Goal: Information Seeking & Learning: Learn about a topic

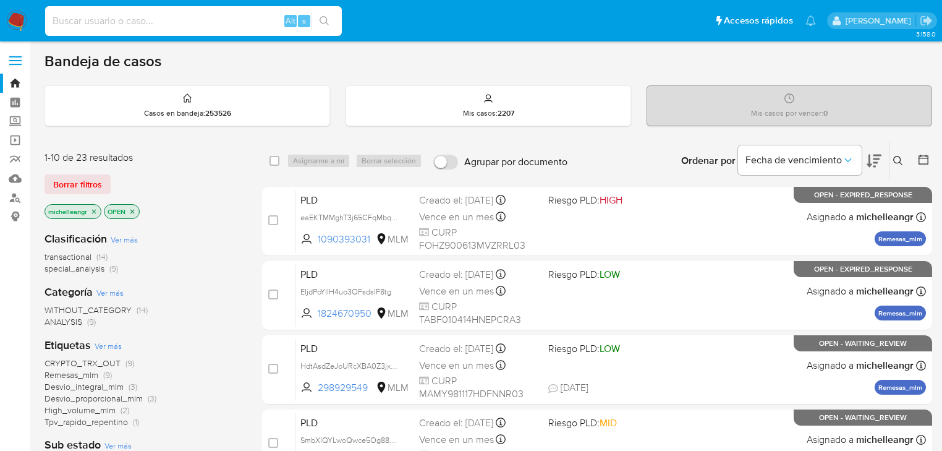
click at [108, 26] on input at bounding box center [193, 21] width 297 height 16
paste input "1068514568"
type input "1068514568"
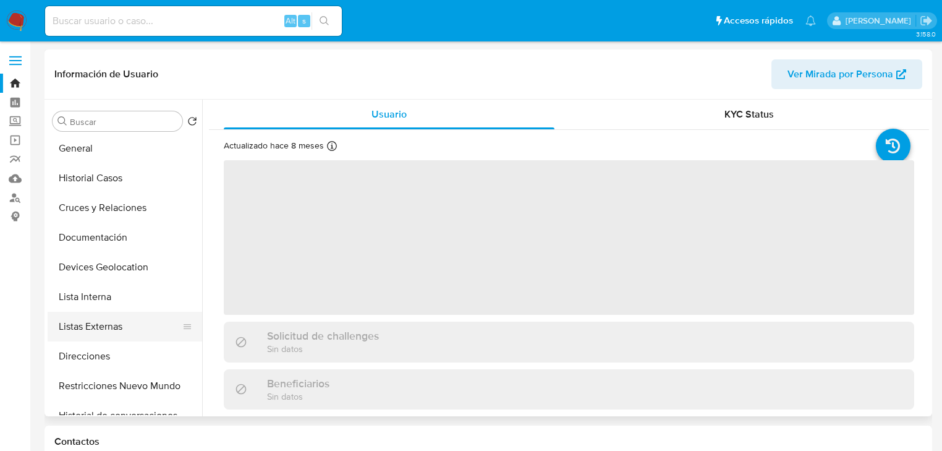
scroll to position [49, 0]
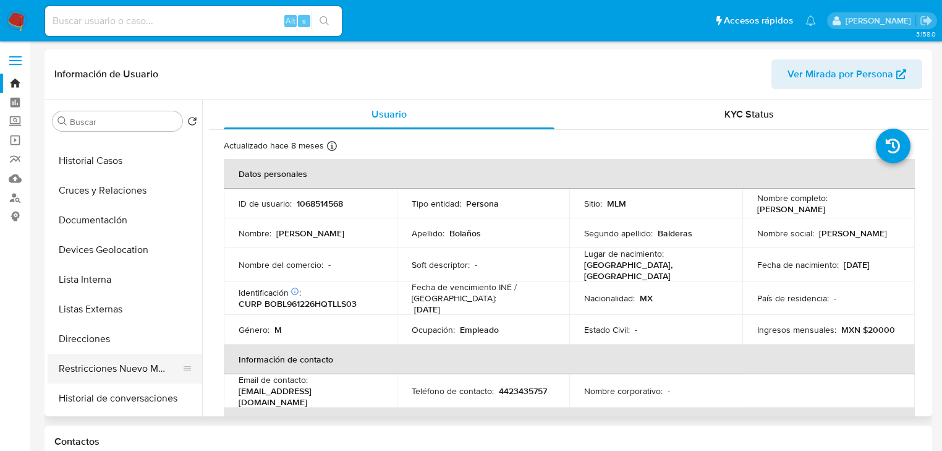
select select "10"
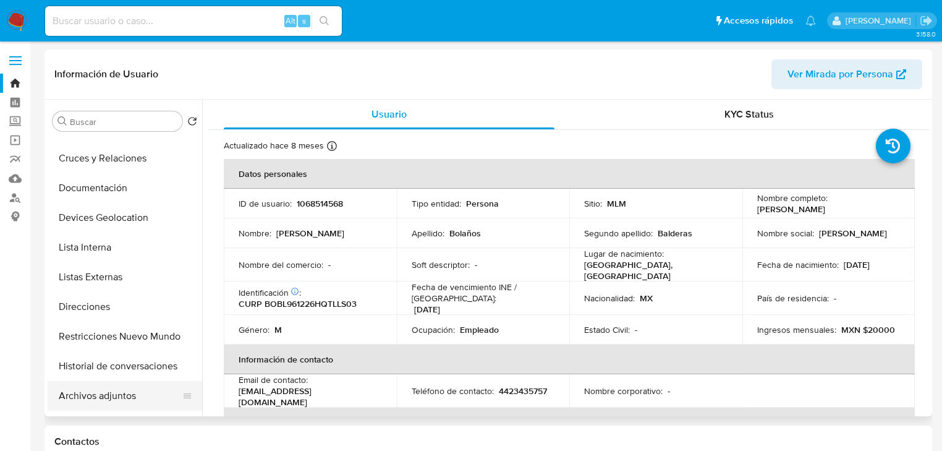
scroll to position [99, 0]
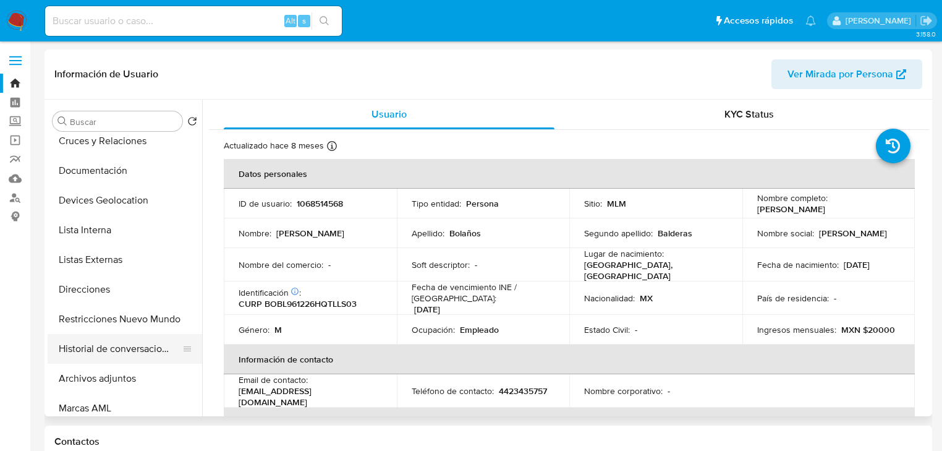
click at [130, 348] on button "Historial de conversaciones" at bounding box center [120, 349] width 145 height 30
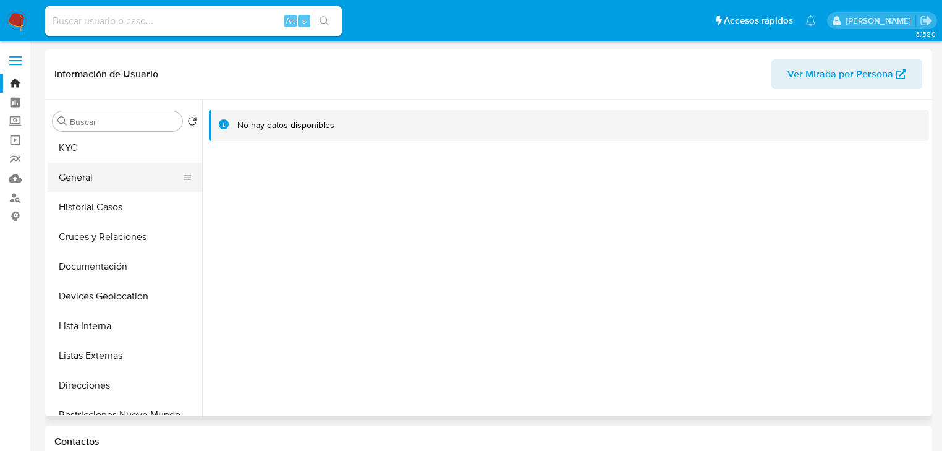
scroll to position [0, 0]
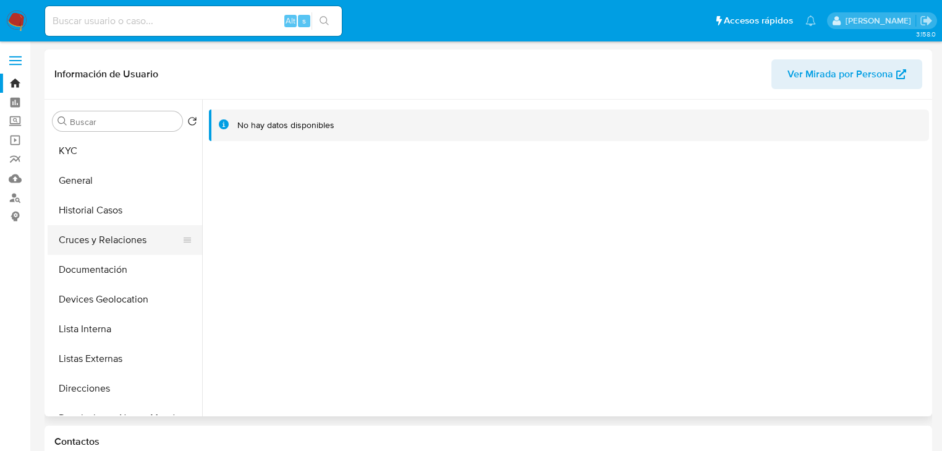
click at [91, 227] on button "Cruces y Relaciones" at bounding box center [120, 240] width 145 height 30
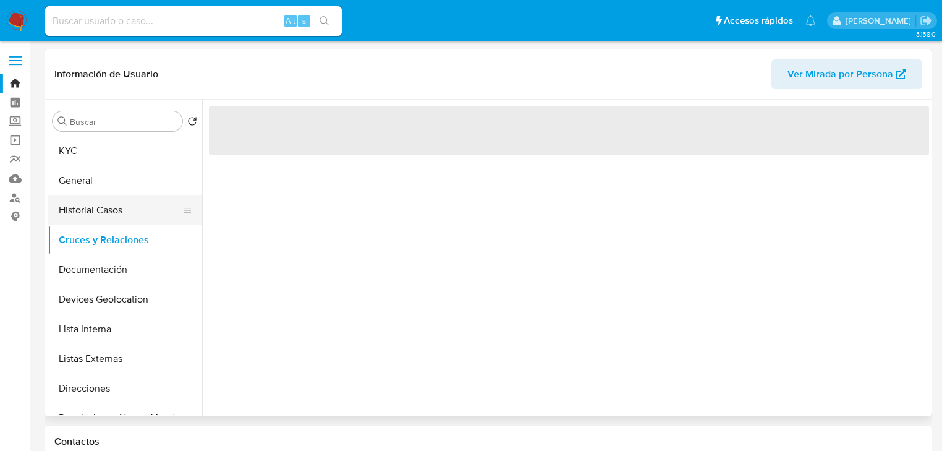
click at [92, 215] on button "Historial Casos" at bounding box center [120, 210] width 145 height 30
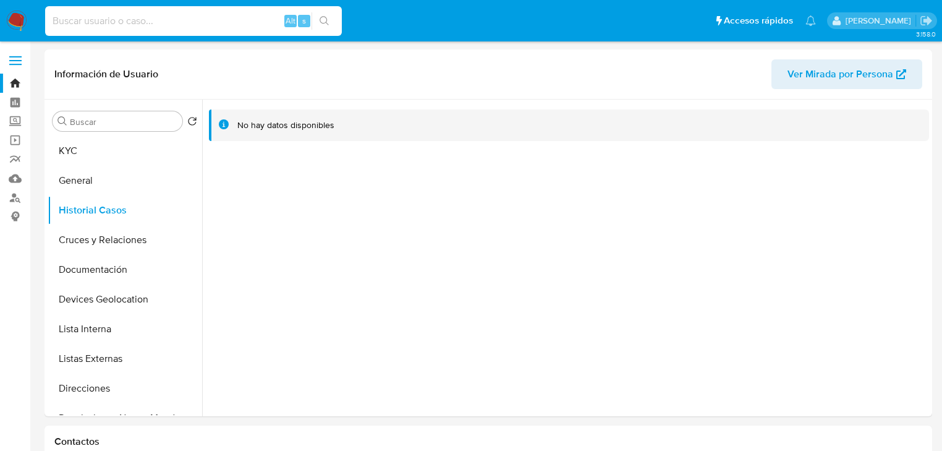
click at [163, 22] on input at bounding box center [193, 21] width 297 height 16
paste input "39108225"
type input "39108225"
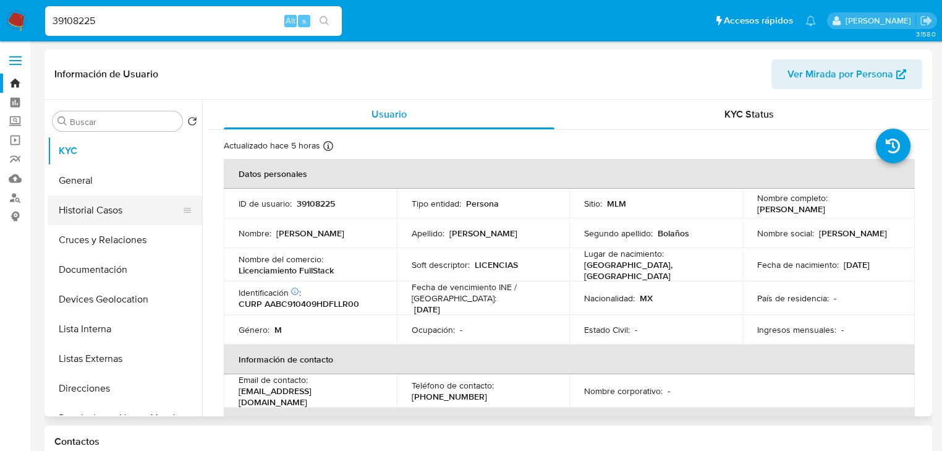
click at [113, 213] on button "Historial Casos" at bounding box center [120, 210] width 145 height 30
select select "10"
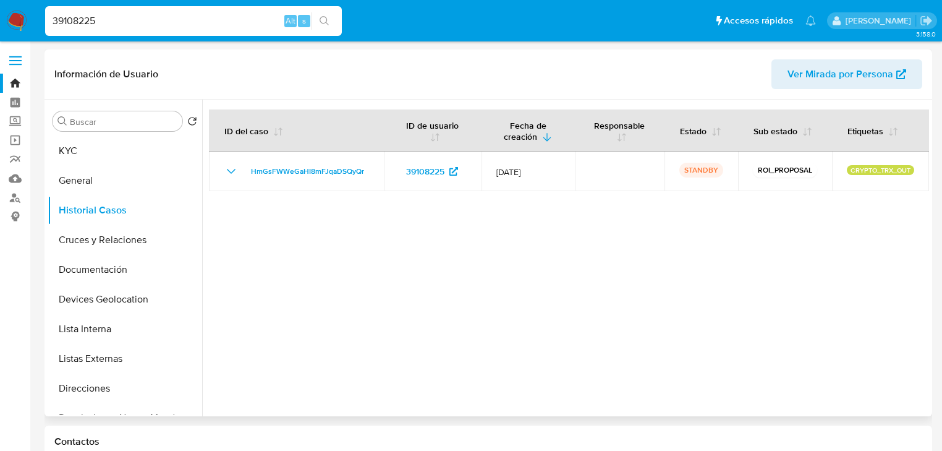
click at [530, 294] on div at bounding box center [565, 258] width 727 height 317
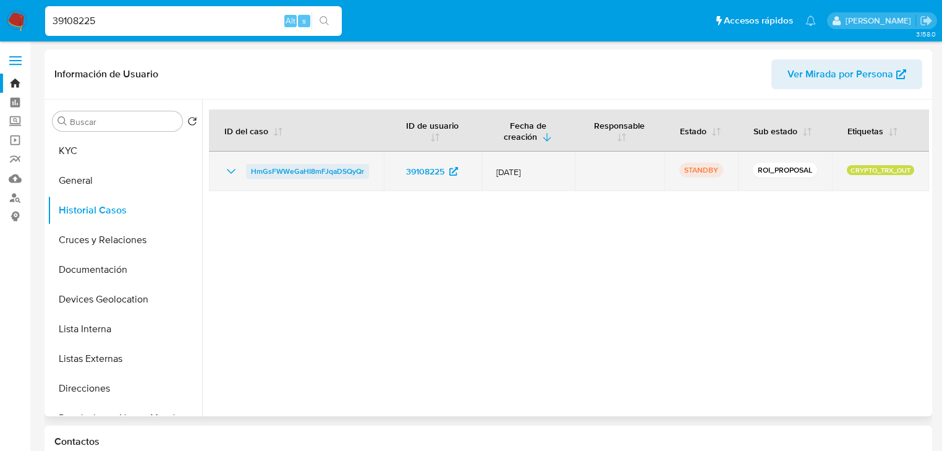
click at [289, 167] on span "HmGsFWWeGaHI8mFJqaDSQyQr" at bounding box center [307, 171] width 113 height 15
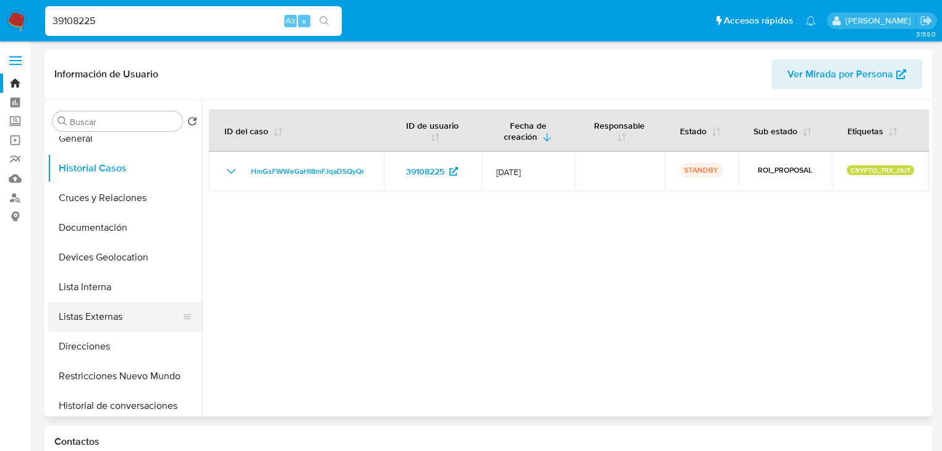
scroll to position [99, 0]
click at [131, 324] on button "Restricciones Nuevo Mundo" at bounding box center [120, 319] width 145 height 30
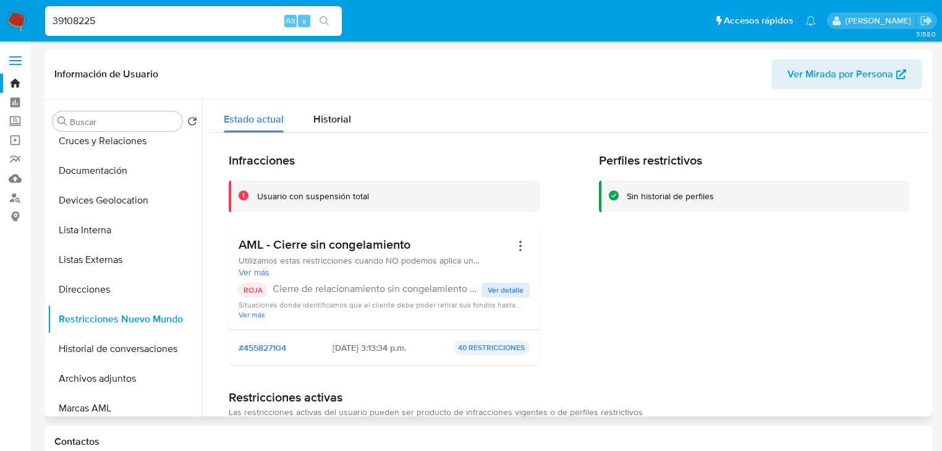
click at [514, 290] on span "Ver detalle" at bounding box center [506, 290] width 36 height 12
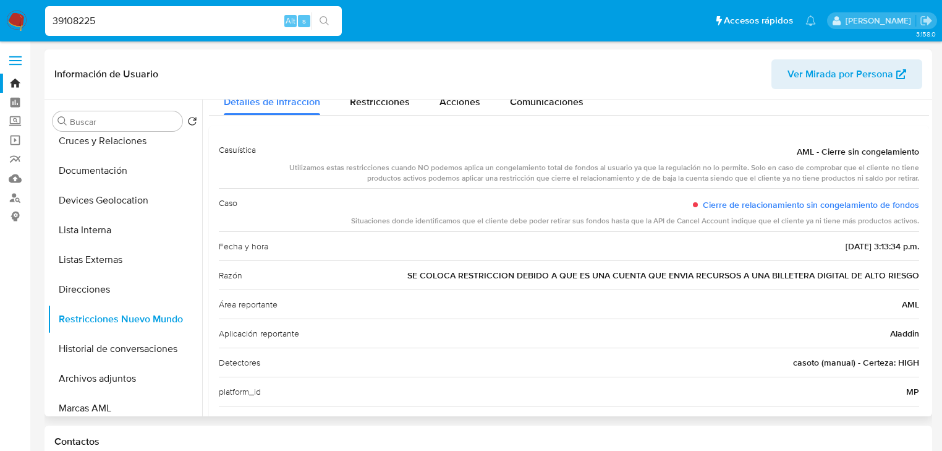
scroll to position [0, 0]
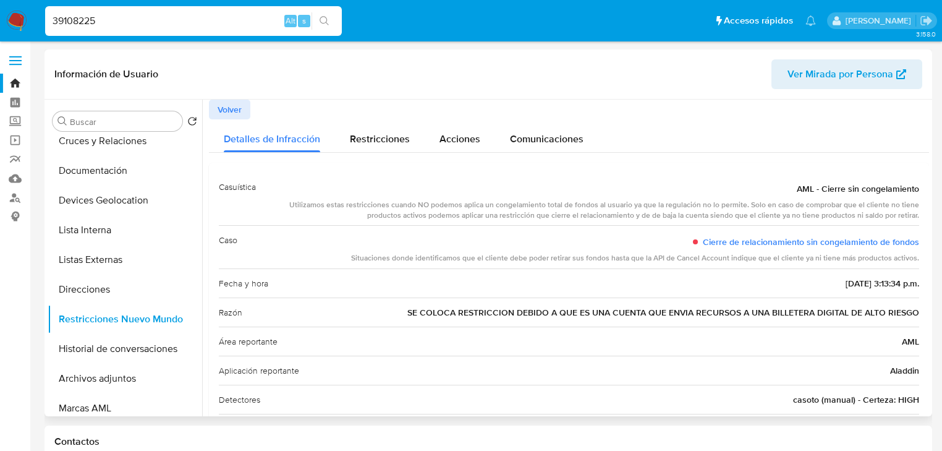
click at [226, 106] on span "Volver" at bounding box center [230, 109] width 24 height 17
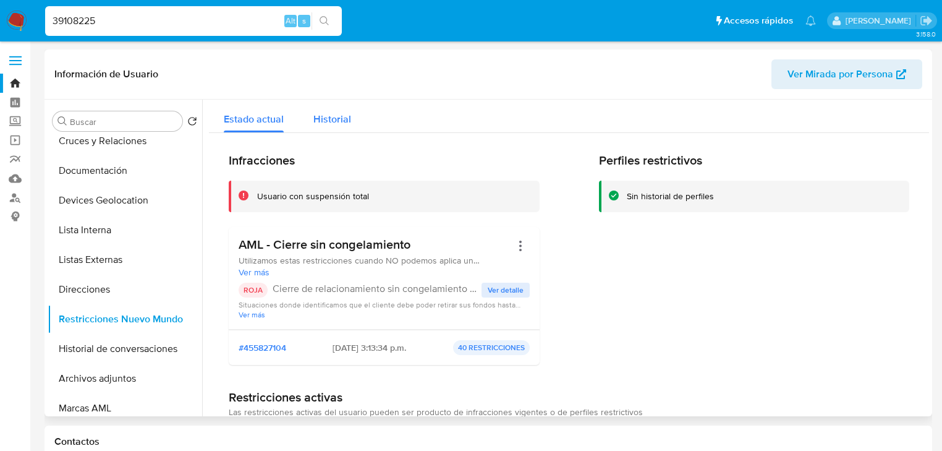
click at [334, 121] on span "Historial" at bounding box center [332, 119] width 38 height 14
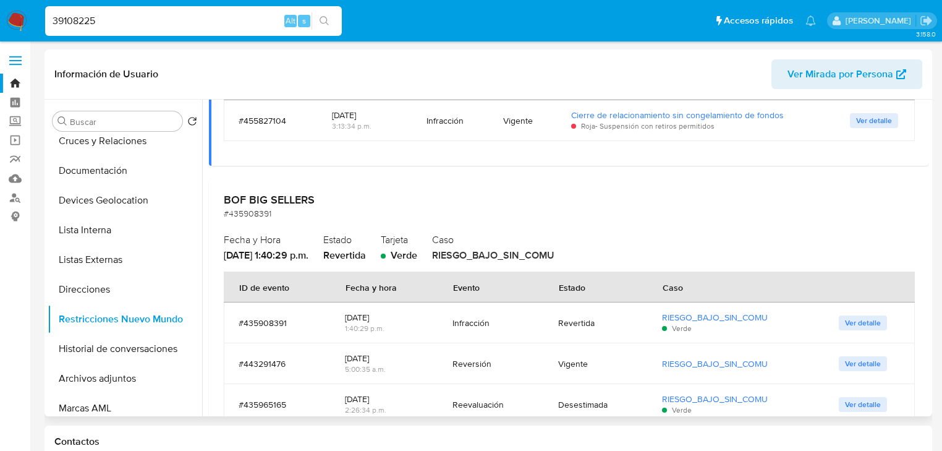
scroll to position [247, 0]
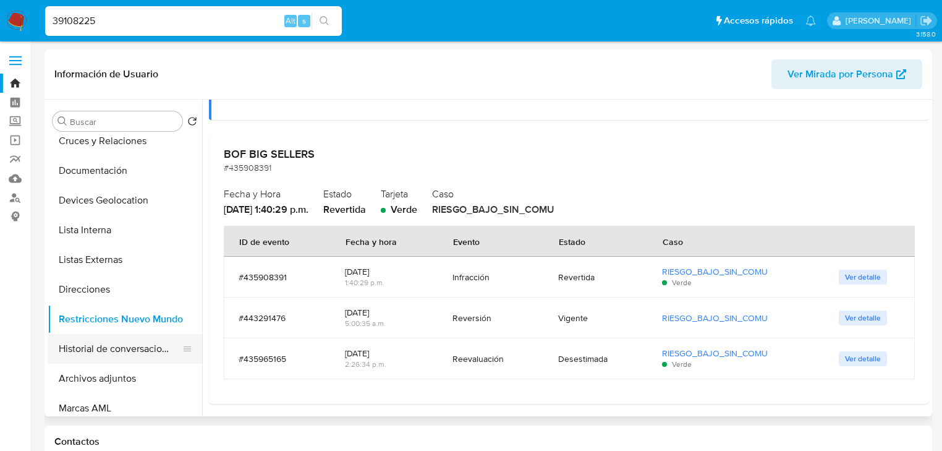
click at [154, 357] on button "Historial de conversaciones" at bounding box center [120, 349] width 145 height 30
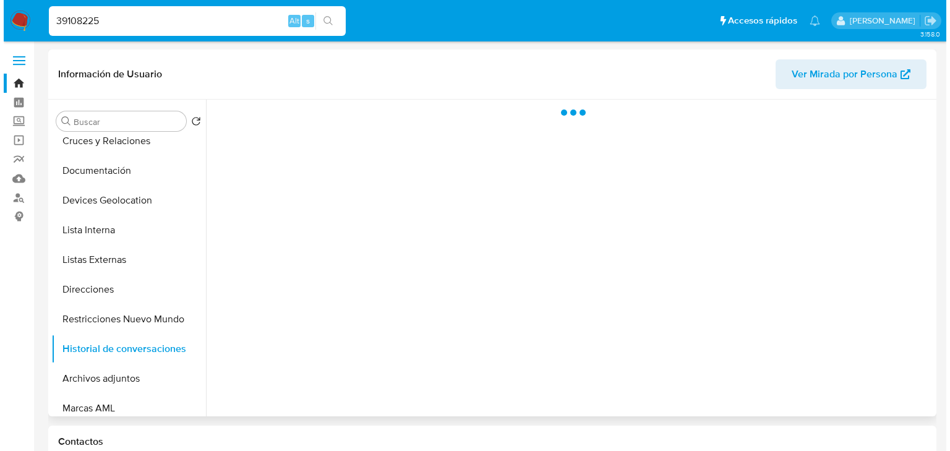
scroll to position [0, 0]
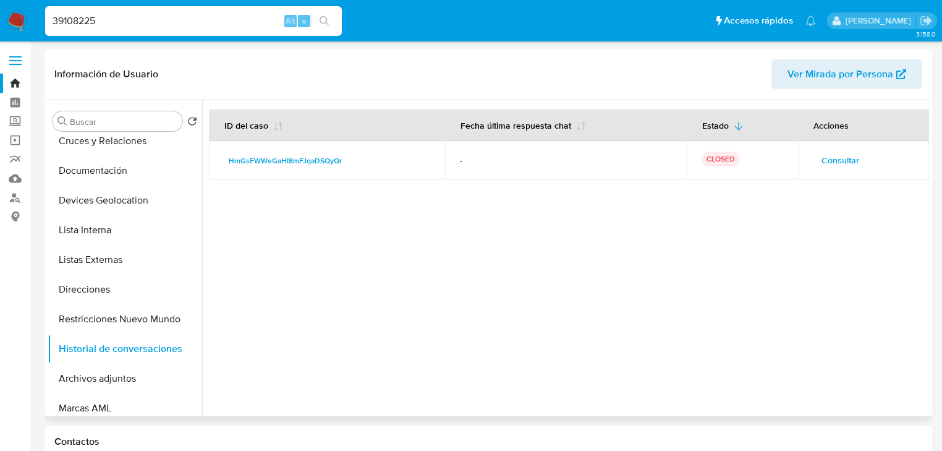
click at [800, 163] on td "Consultar" at bounding box center [863, 160] width 131 height 40
click at [829, 163] on span "Consultar" at bounding box center [841, 159] width 38 height 17
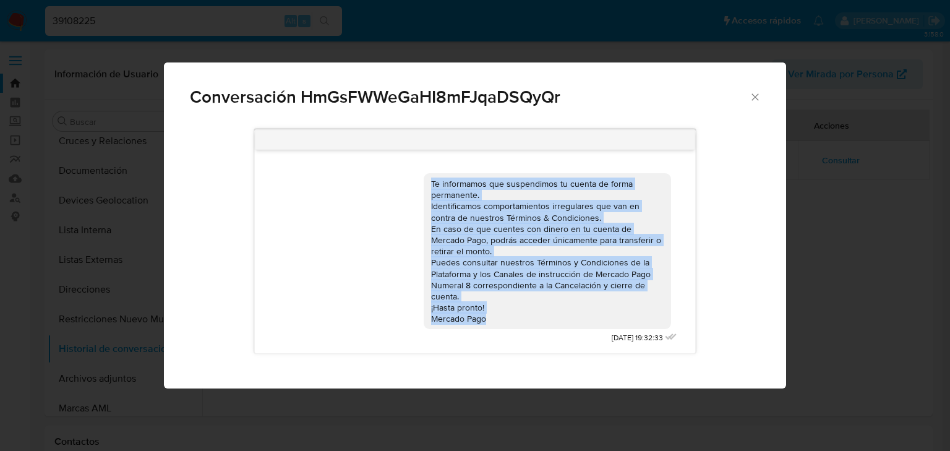
drag, startPoint x: 502, startPoint y: 328, endPoint x: 430, endPoint y: 182, distance: 162.0
click at [429, 183] on div "Te informamos que suspendimos tu cuenta de forma permanente. Identificamos comp…" at bounding box center [552, 255] width 256 height 182
copy div "Te informamos que suspendimos tu cuenta de forma permanente. Identificamos comp…"
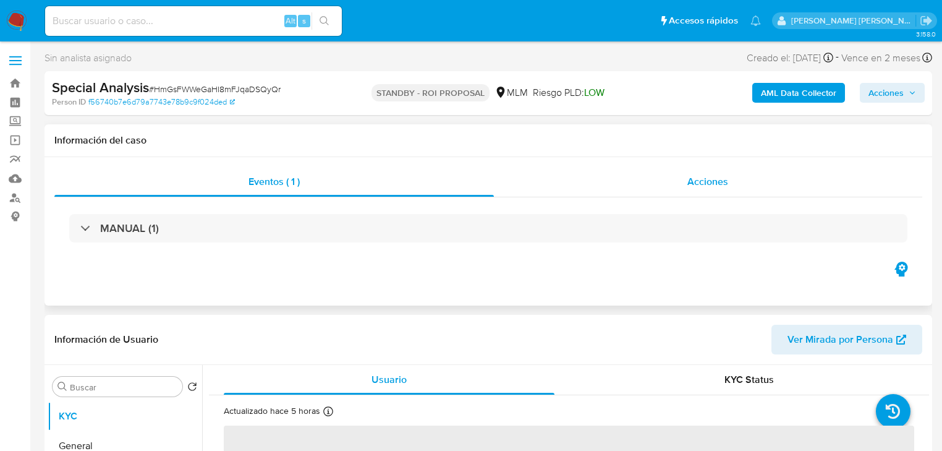
click at [712, 181] on span "Acciones" at bounding box center [708, 181] width 41 height 14
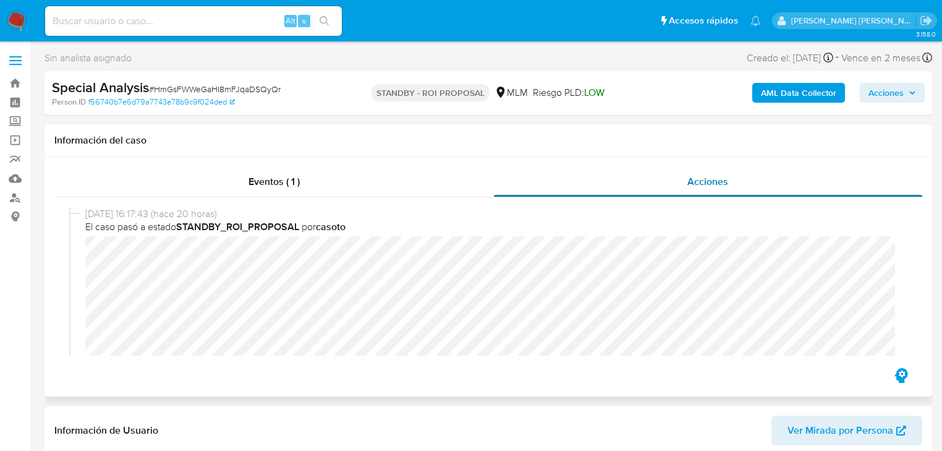
select select "10"
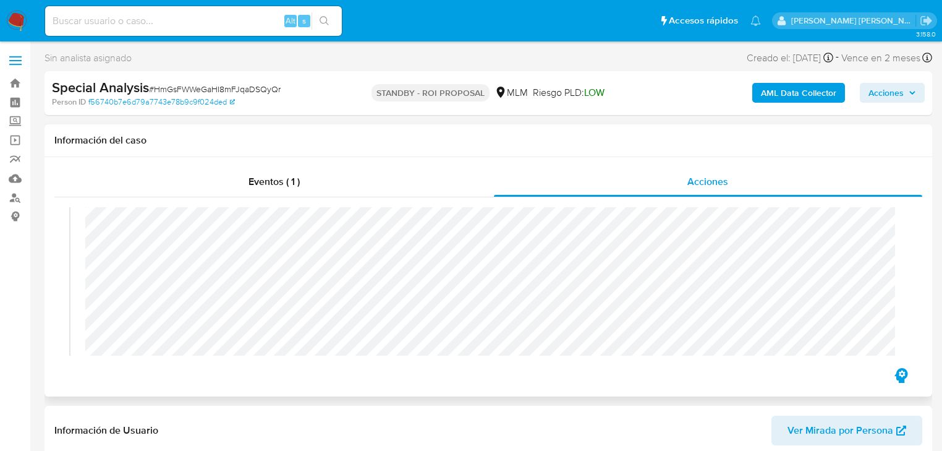
scroll to position [99, 0]
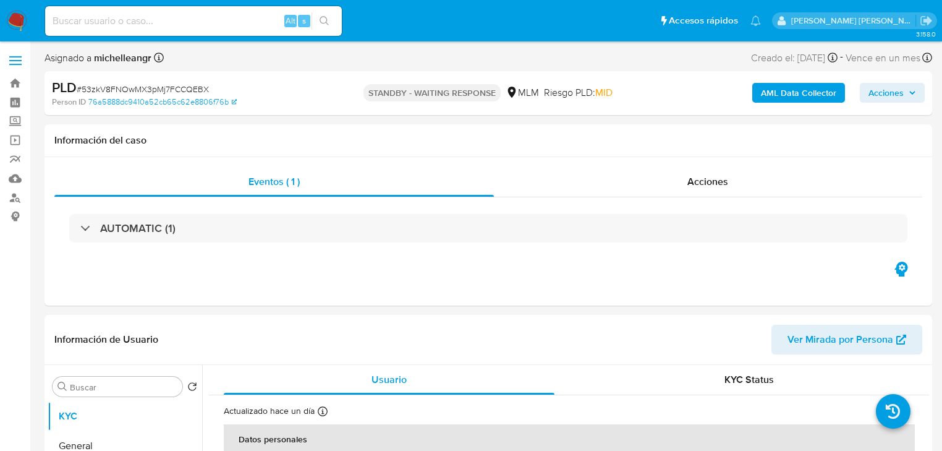
select select "10"
click at [25, 22] on img at bounding box center [16, 21] width 21 height 21
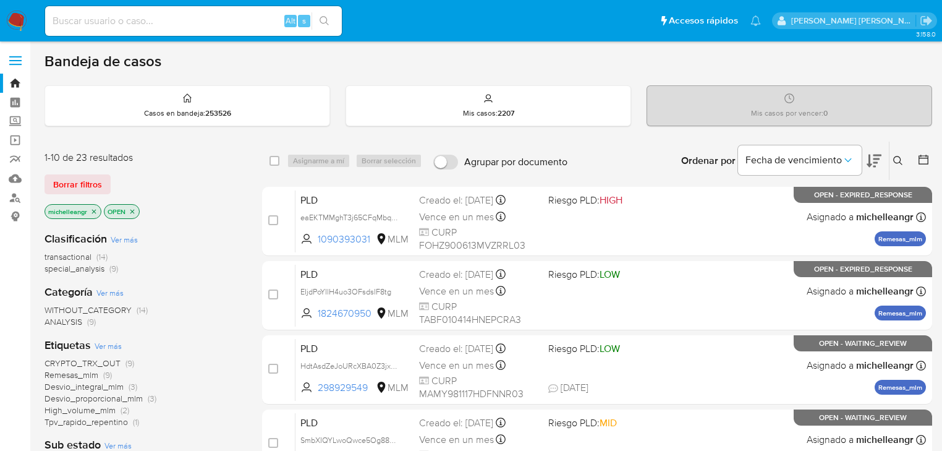
click at [79, 19] on input at bounding box center [193, 21] width 297 height 16
paste input "yaX61s19Z1JXbmXnVhPApedG"
type input "yaX61s19Z1JXbmXnVhPApedG"
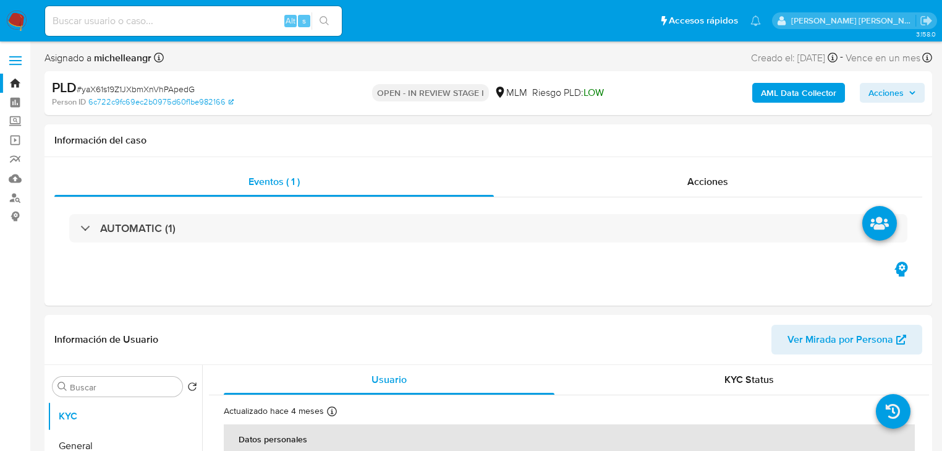
select select "10"
click at [80, 260] on div "Eventos ( 1 ) Acciones AUTOMATIC (1)" at bounding box center [489, 231] width 888 height 148
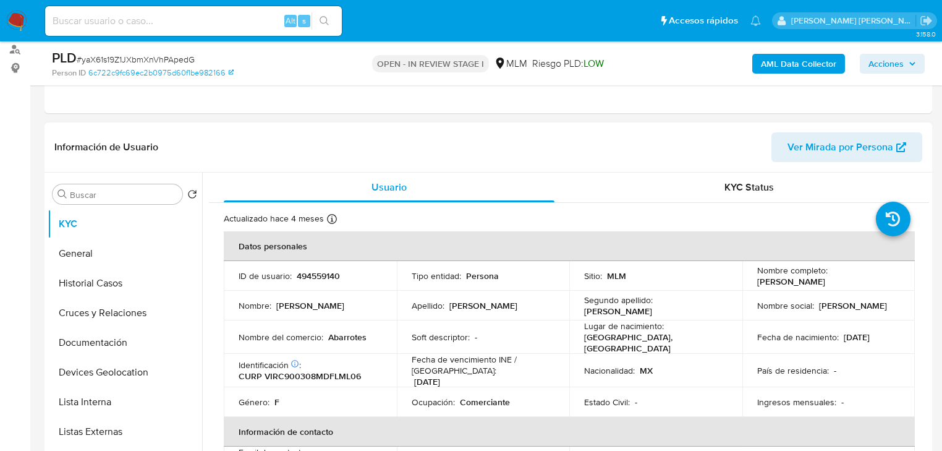
click at [305, 277] on p "494559140" at bounding box center [318, 275] width 43 height 11
copy p "494559140"
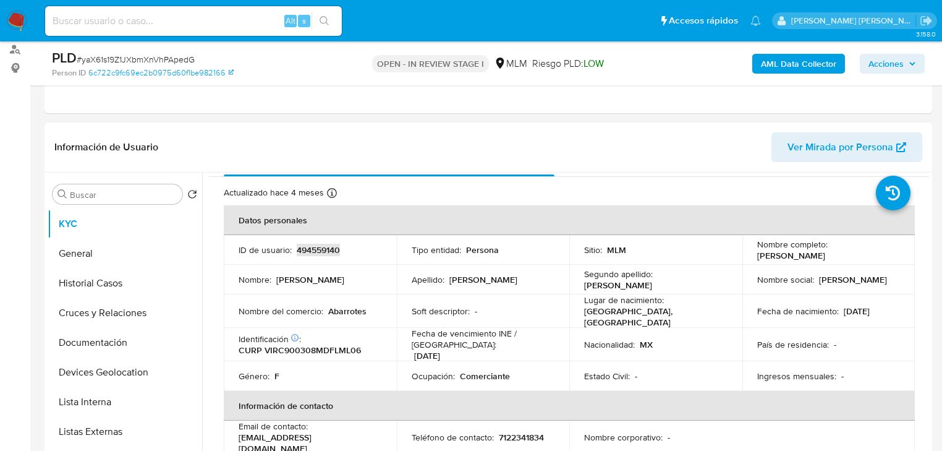
scroll to position [49, 0]
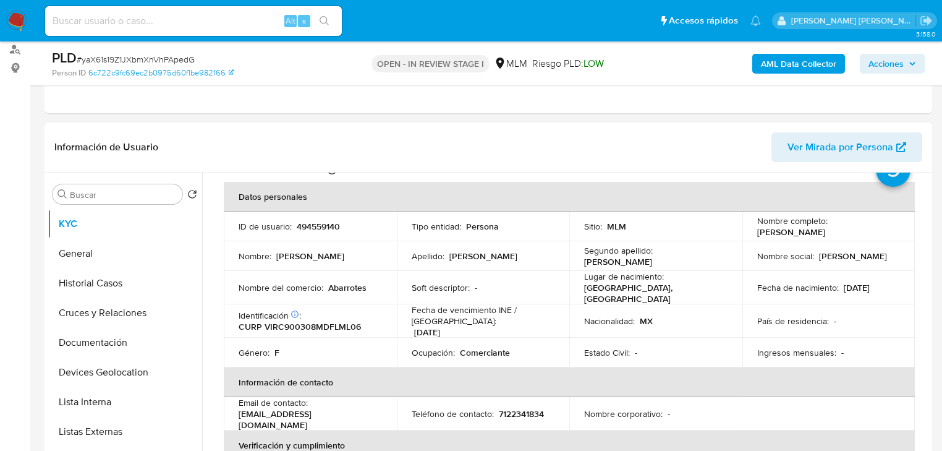
click at [658, 275] on p "Lugar de nacimiento :" at bounding box center [624, 276] width 80 height 11
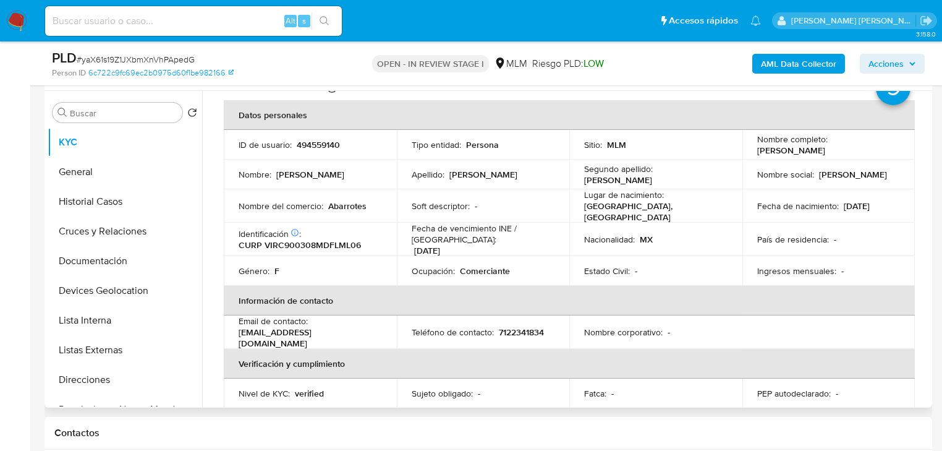
scroll to position [236, 0]
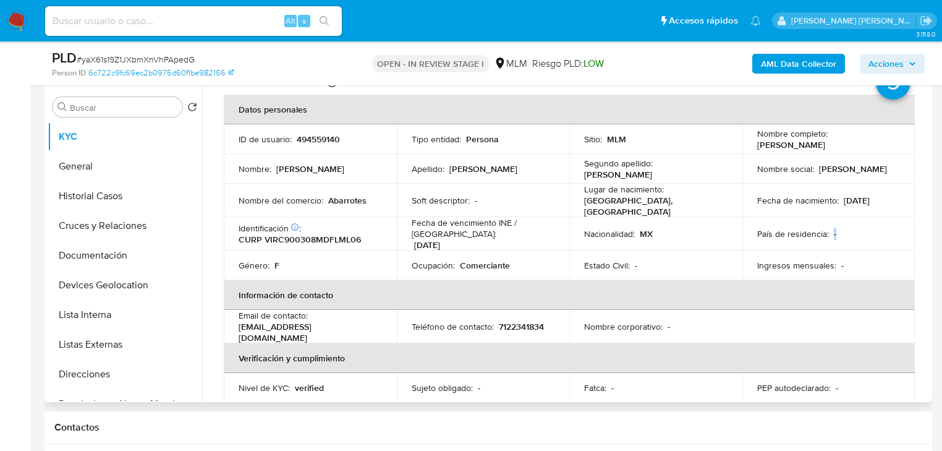
click at [820, 231] on td "País de residencia : -" at bounding box center [829, 233] width 173 height 33
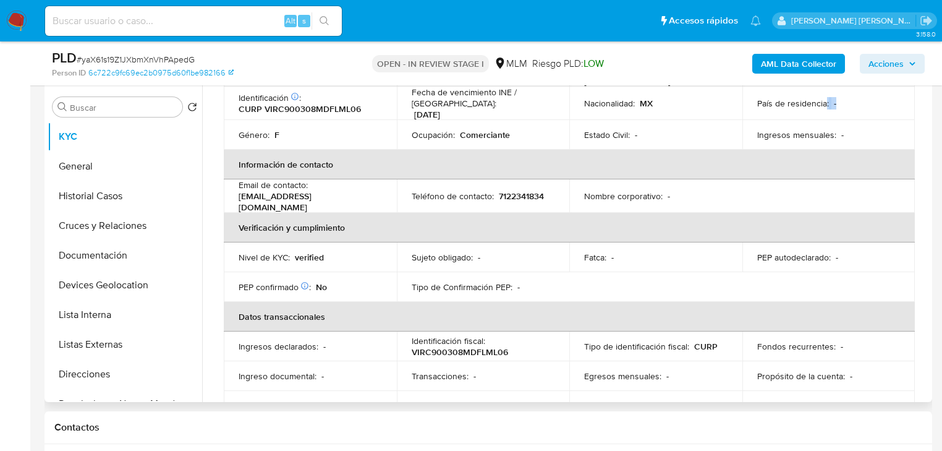
scroll to position [99, 0]
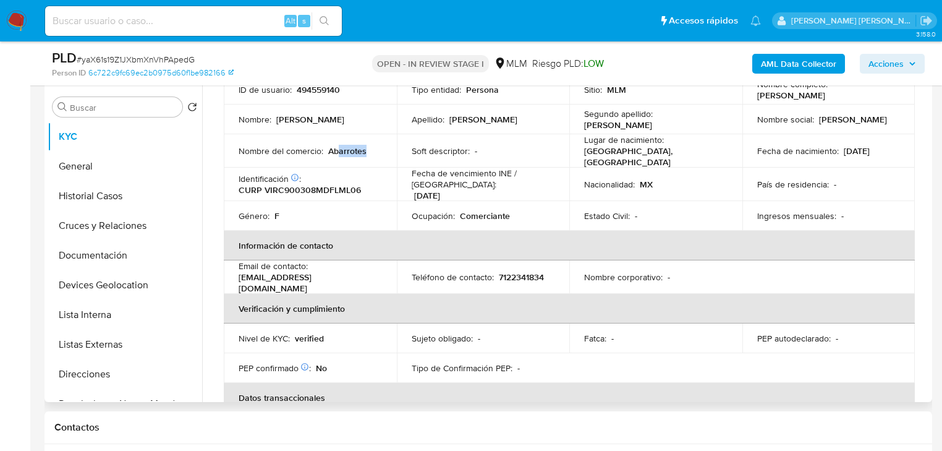
drag, startPoint x: 338, startPoint y: 152, endPoint x: 461, endPoint y: 147, distance: 122.5
click at [435, 146] on tr "Nombre del comercio : Abarrotes Soft descriptor : - Lugar de nacimiento : MEXIC…" at bounding box center [569, 150] width 691 height 33
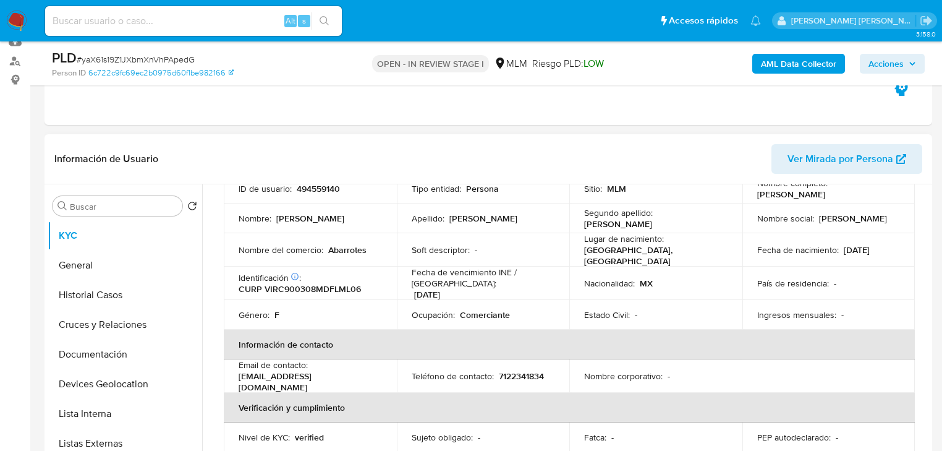
click at [297, 245] on p "Nombre del comercio :" at bounding box center [281, 249] width 85 height 11
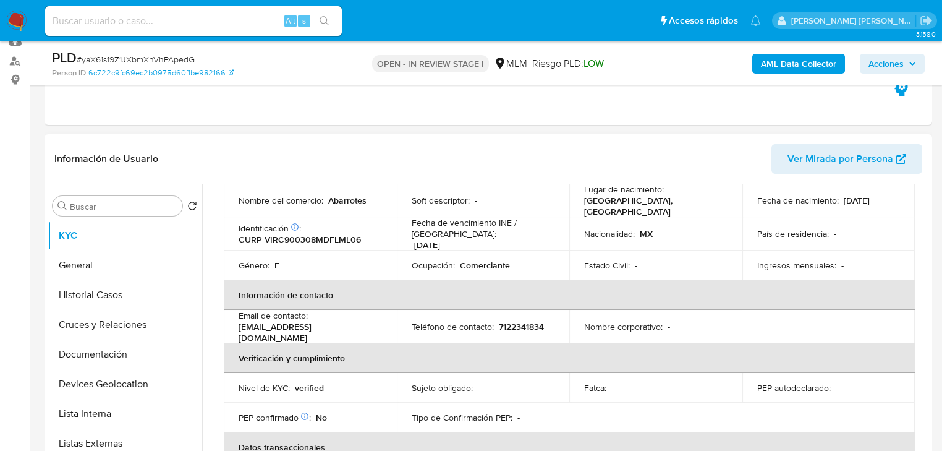
click at [851, 270] on td "Ingresos mensuales : -" at bounding box center [829, 265] width 173 height 30
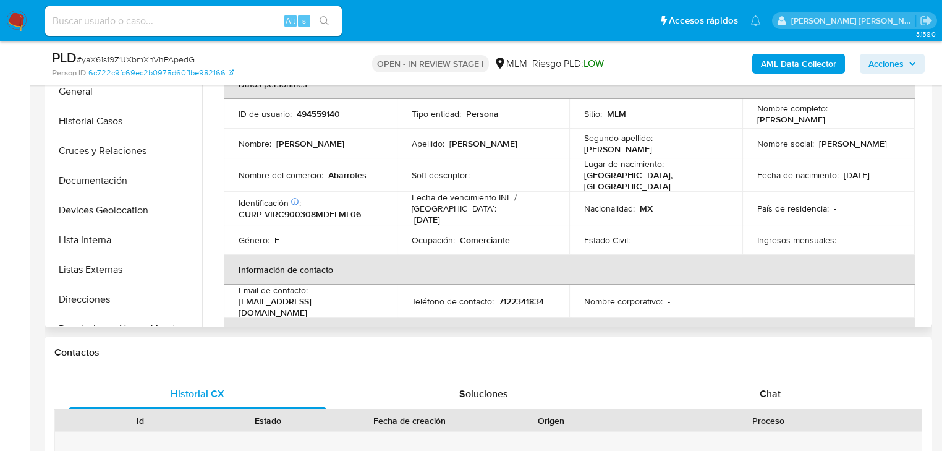
scroll to position [313, 0]
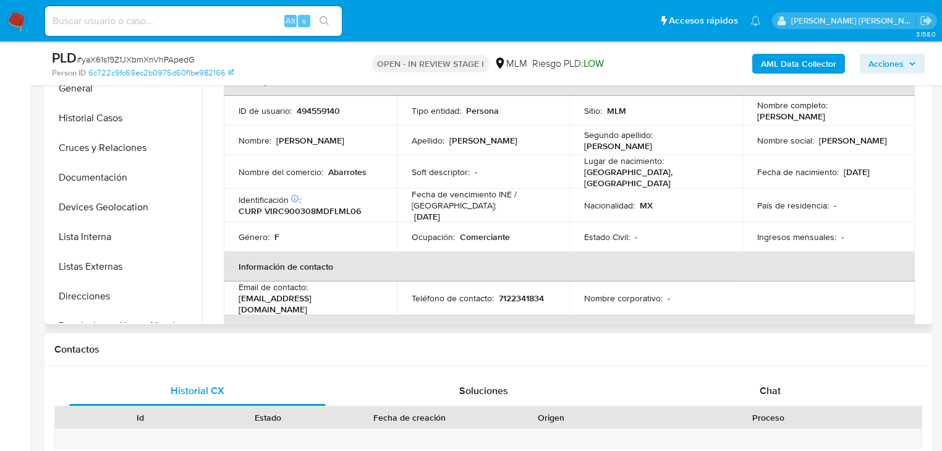
click at [893, 183] on td "Fecha de nacimiento : 08/03/1990" at bounding box center [829, 171] width 173 height 33
click at [113, 96] on button "General" at bounding box center [120, 89] width 145 height 30
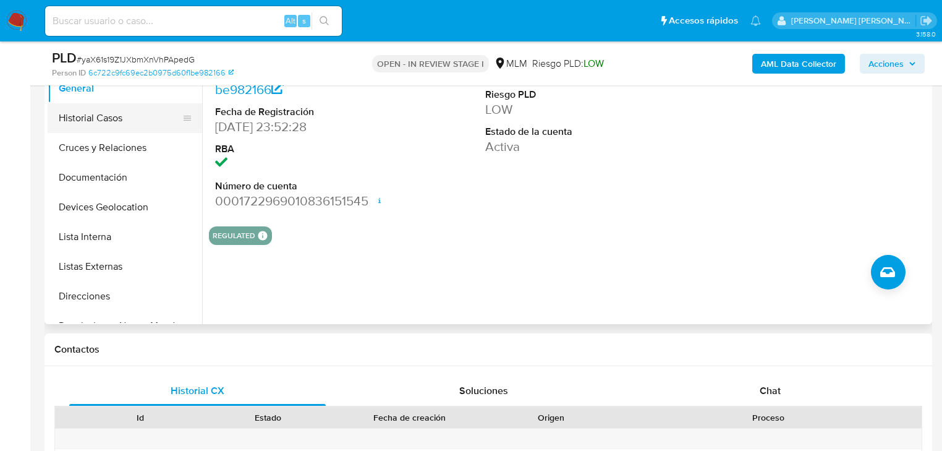
click at [102, 121] on button "Historial Casos" at bounding box center [120, 118] width 145 height 30
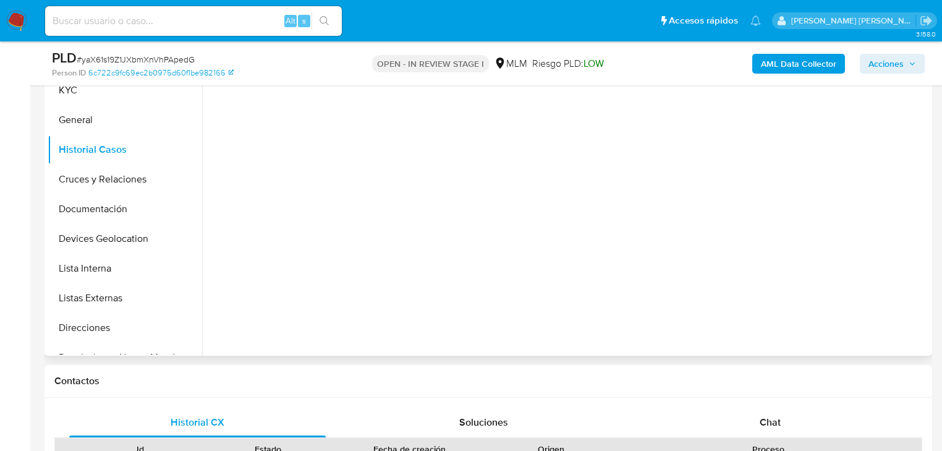
scroll to position [215, 0]
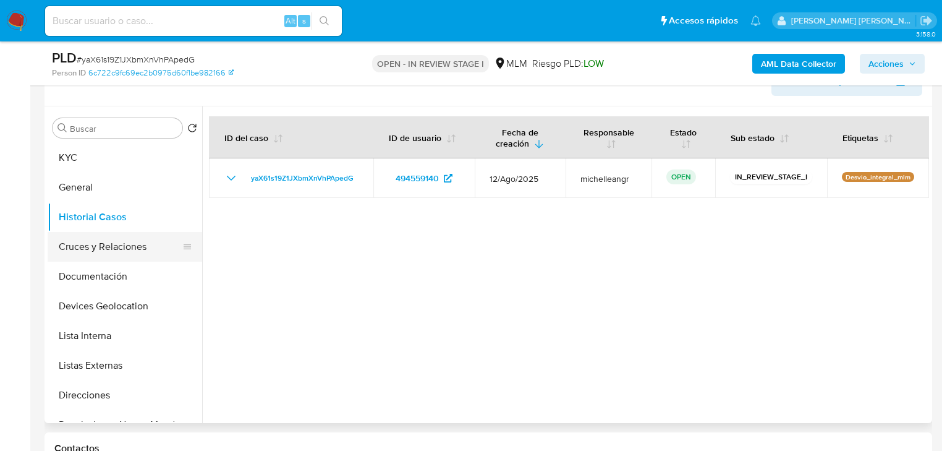
click at [83, 249] on button "Cruces y Relaciones" at bounding box center [120, 247] width 145 height 30
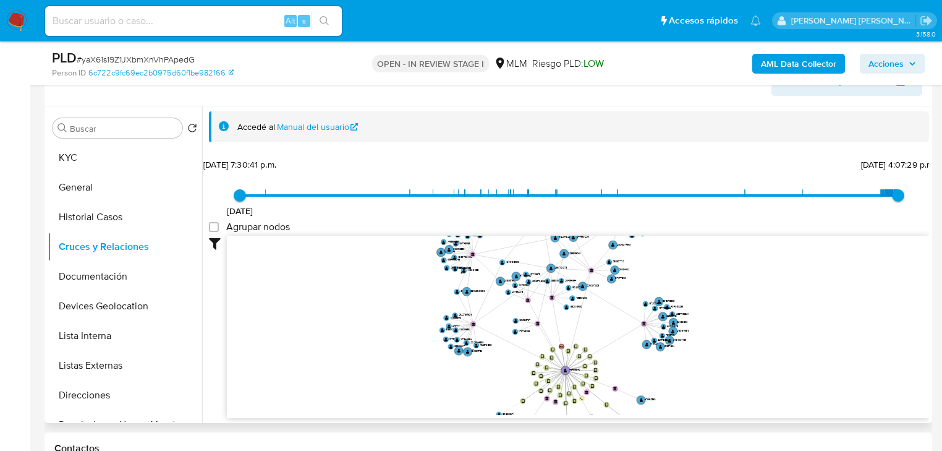
drag, startPoint x: 614, startPoint y: 330, endPoint x: 584, endPoint y: 338, distance: 31.5
click at [585, 341] on icon "device-64a098fa486eabc493403604  user-494559140  494559140 device-6414fe30088…" at bounding box center [578, 325] width 702 height 179
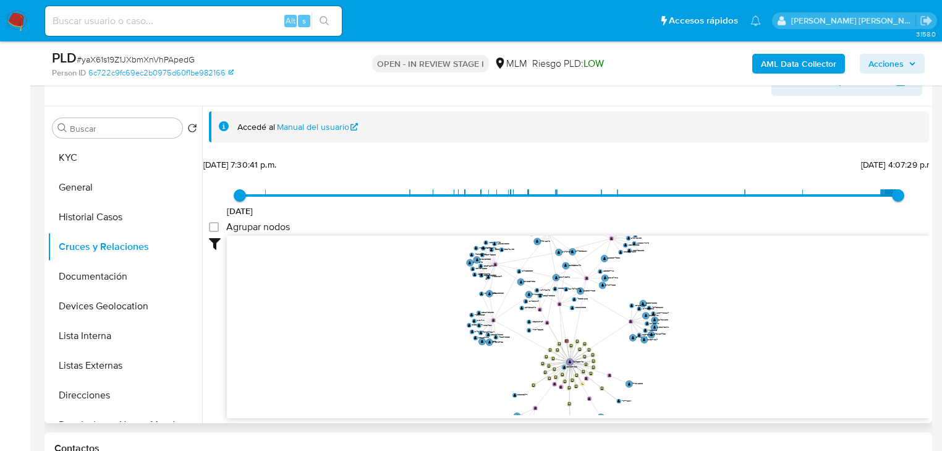
drag, startPoint x: 582, startPoint y: 295, endPoint x: 569, endPoint y: 312, distance: 21.5
click at [573, 362] on icon "device-64a098fa486eabc493403604  user-494559140  494559140 device-6414fe30088…" at bounding box center [578, 325] width 702 height 179
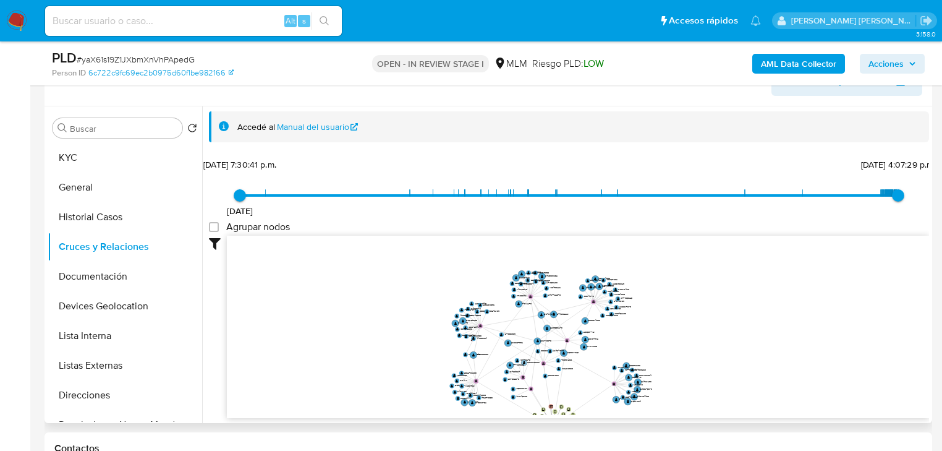
drag, startPoint x: 552, startPoint y: 303, endPoint x: 535, endPoint y: 362, distance: 61.5
click at [535, 366] on icon "device-64a098fa486eabc493403604  user-494559140  494559140 device-6414fe30088…" at bounding box center [578, 325] width 702 height 179
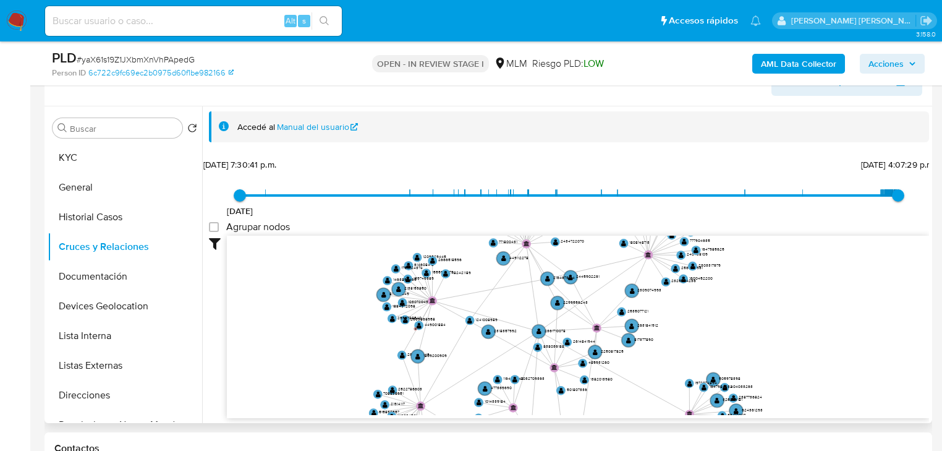
drag, startPoint x: 94, startPoint y: 269, endPoint x: 258, endPoint y: 206, distance: 176.1
click at [96, 267] on button "Documentación" at bounding box center [125, 277] width 155 height 30
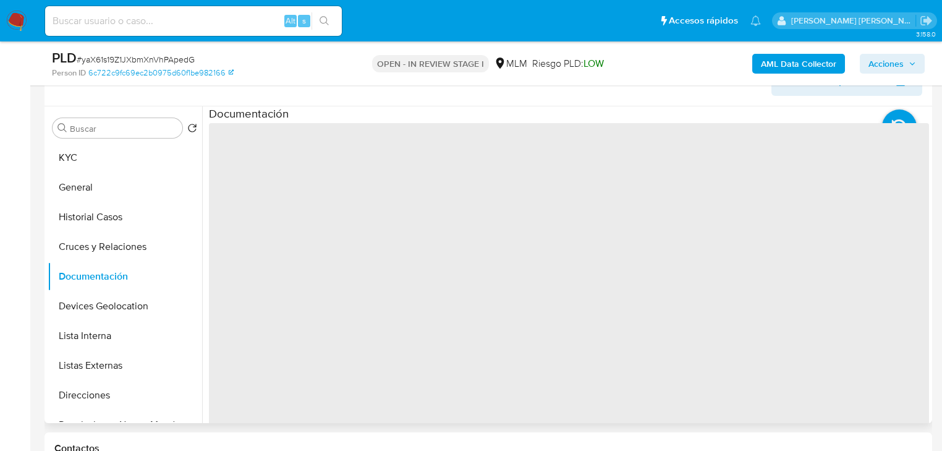
scroll to position [49, 0]
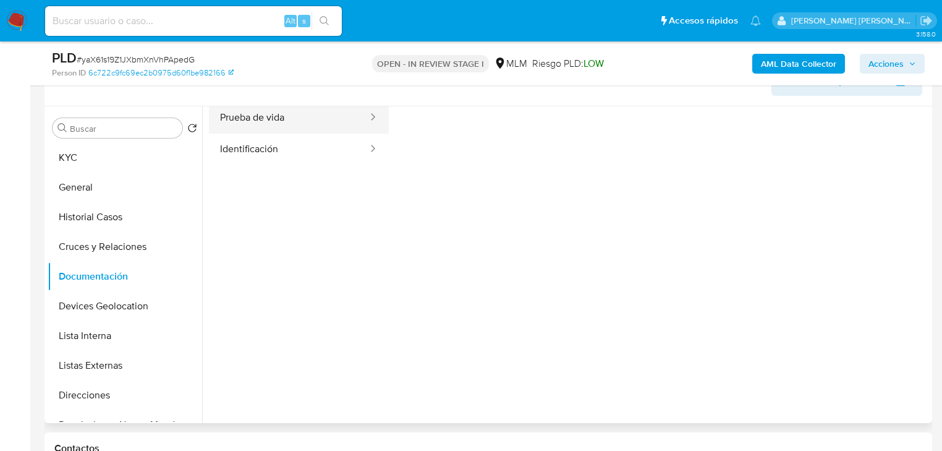
drag, startPoint x: 317, startPoint y: 114, endPoint x: 369, endPoint y: 124, distance: 53.5
click at [318, 114] on button "Prueba de vida" at bounding box center [289, 118] width 160 height 32
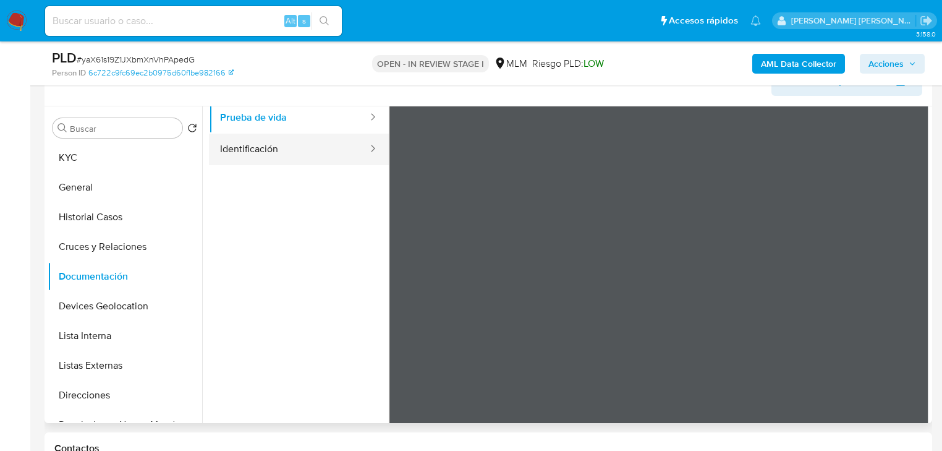
click at [335, 161] on button "Identificación" at bounding box center [289, 150] width 160 height 32
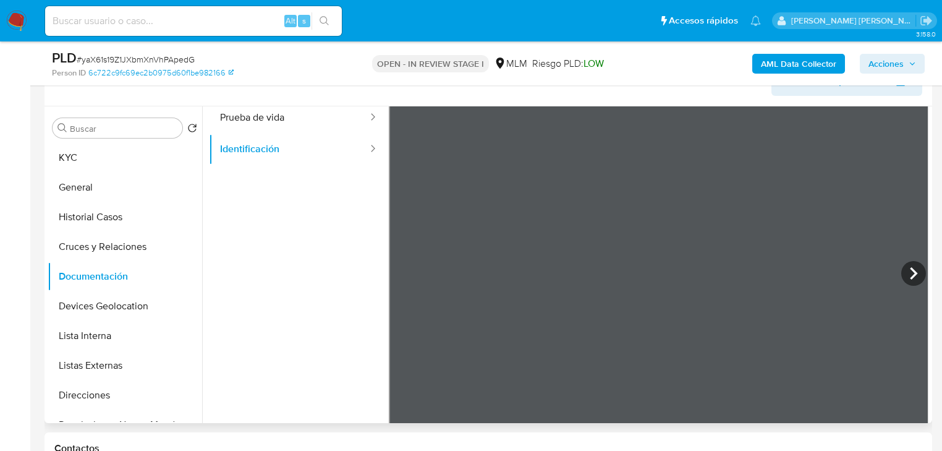
drag, startPoint x: 126, startPoint y: 304, endPoint x: 342, endPoint y: 251, distance: 222.1
click at [126, 304] on button "Devices Geolocation" at bounding box center [125, 306] width 155 height 30
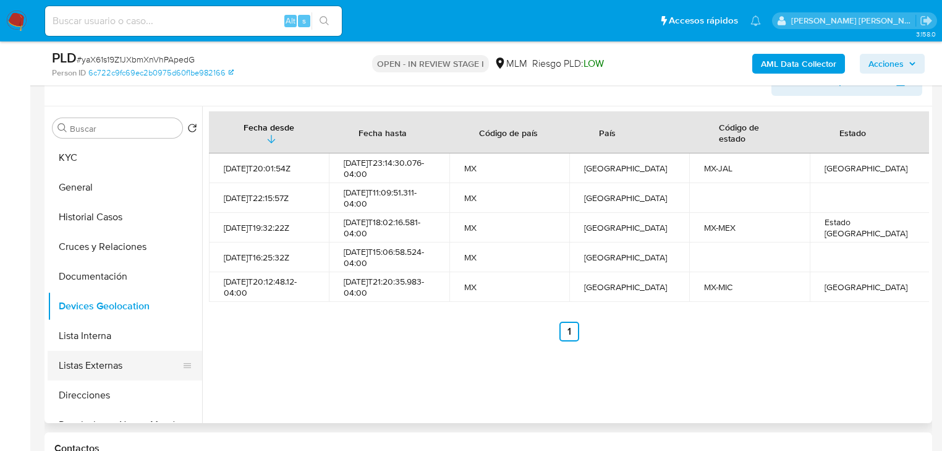
click at [140, 365] on button "Listas Externas" at bounding box center [120, 366] width 145 height 30
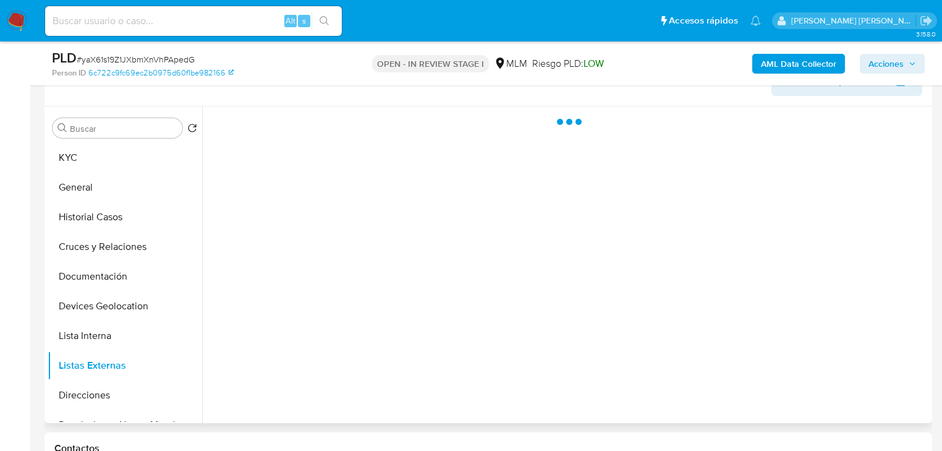
click at [305, 365] on div at bounding box center [565, 264] width 727 height 317
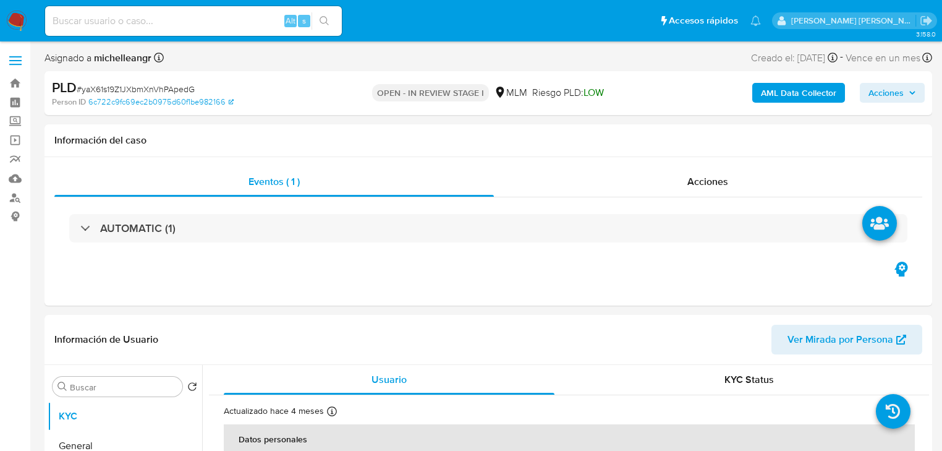
select select "10"
click at [64, 218] on div "AUTOMATIC (1)" at bounding box center [488, 228] width 868 height 62
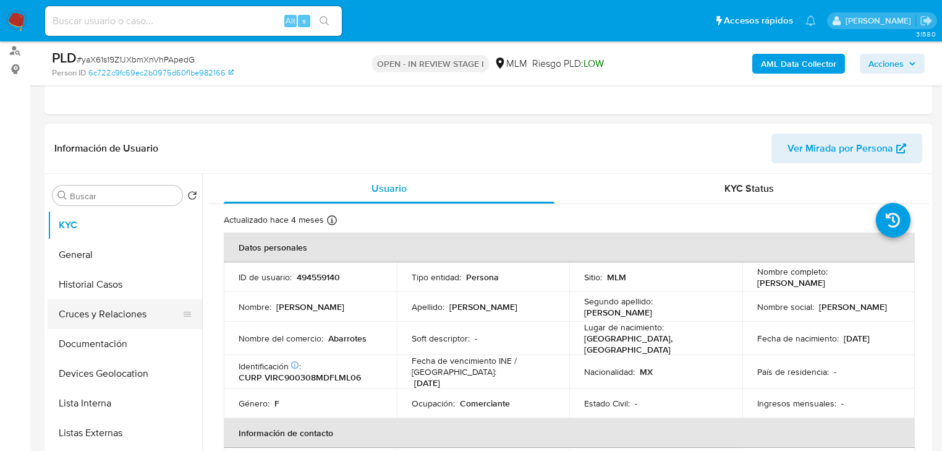
scroll to position [148, 0]
drag, startPoint x: 130, startPoint y: 312, endPoint x: 237, endPoint y: 323, distance: 106.9
click at [130, 311] on button "Cruces y Relaciones" at bounding box center [125, 313] width 155 height 30
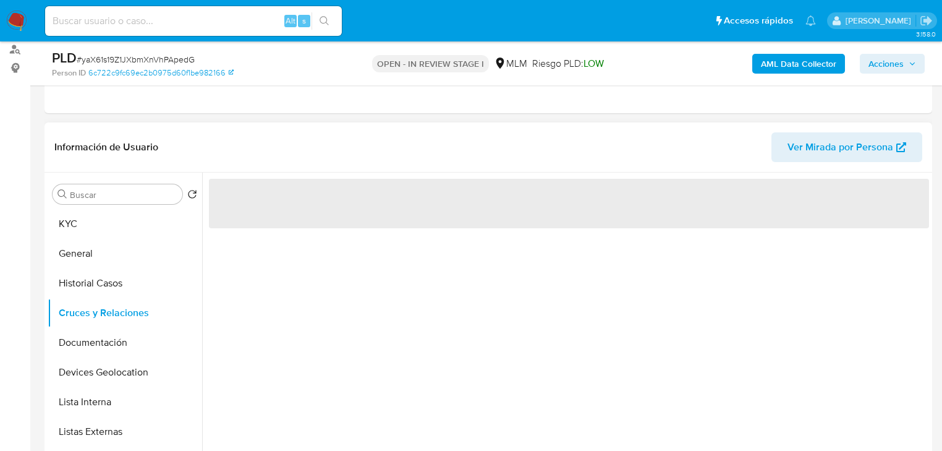
drag, startPoint x: 415, startPoint y: 341, endPoint x: 166, endPoint y: 294, distance: 254.2
click at [407, 340] on div "‌" at bounding box center [565, 331] width 727 height 317
click at [105, 215] on button "KYC" at bounding box center [120, 224] width 145 height 30
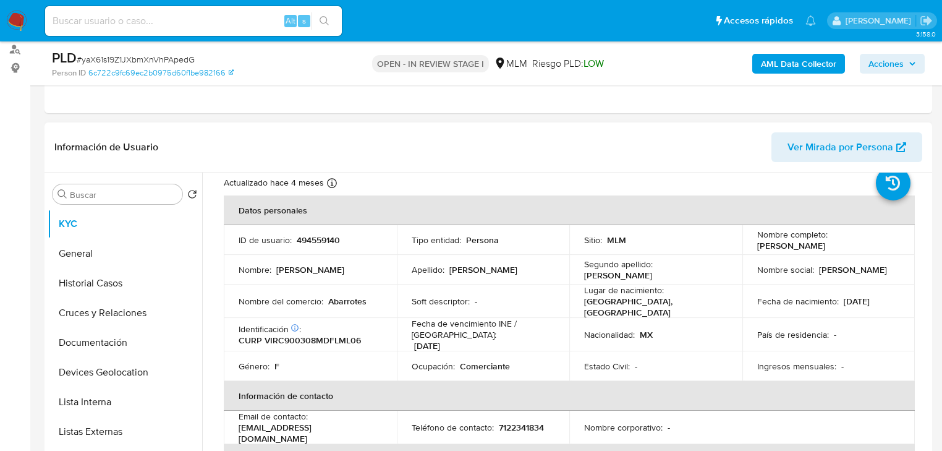
scroll to position [0, 0]
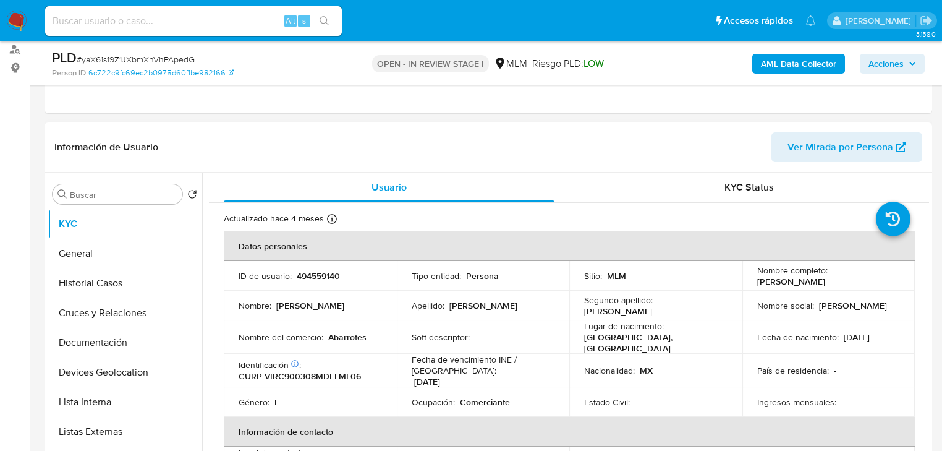
click at [355, 331] on p "Abarrotes" at bounding box center [347, 336] width 38 height 11
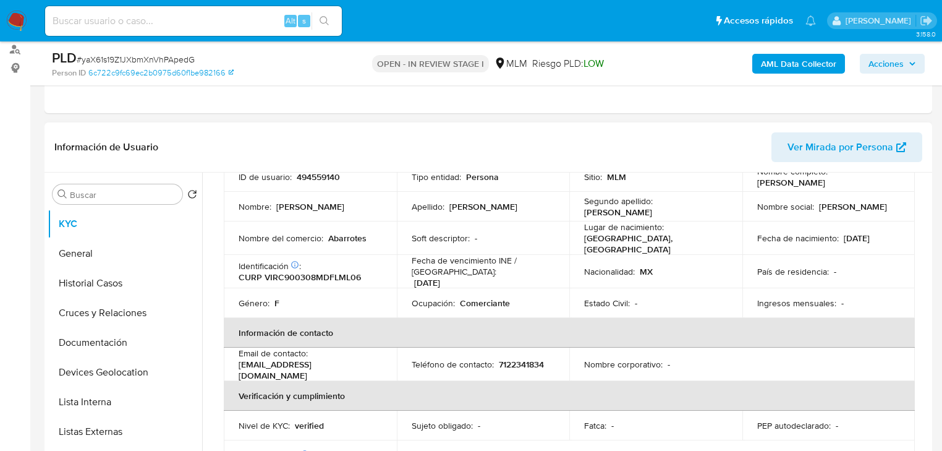
drag, startPoint x: 277, startPoint y: 359, endPoint x: 232, endPoint y: 366, distance: 45.0
click at [232, 366] on td "Email de contacto : [EMAIL_ADDRESS][DOMAIN_NAME]" at bounding box center [310, 363] width 173 height 33
copy p "[EMAIL_ADDRESS][DOMAIN_NAME]"
click at [443, 302] on p "Ocupación :" at bounding box center [433, 302] width 43 height 11
click at [537, 364] on p "7122341834" at bounding box center [521, 364] width 45 height 11
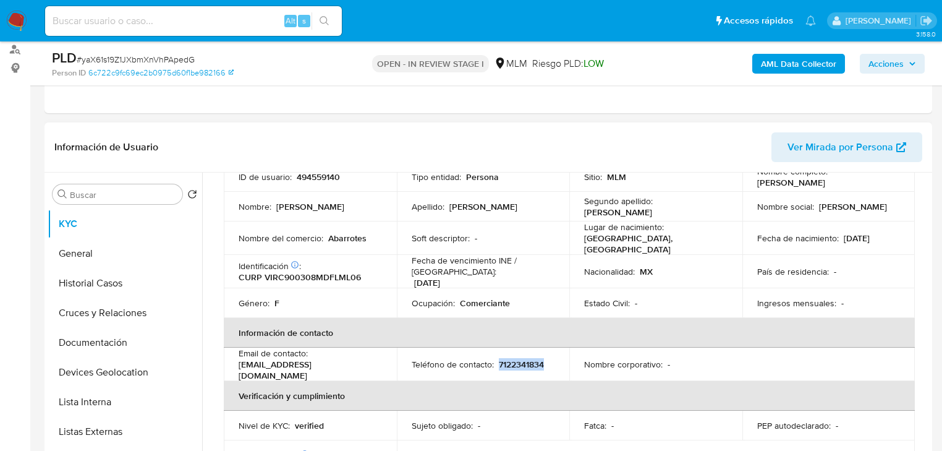
click at [537, 364] on p "7122341834" at bounding box center [521, 364] width 45 height 11
copy p "7122341834"
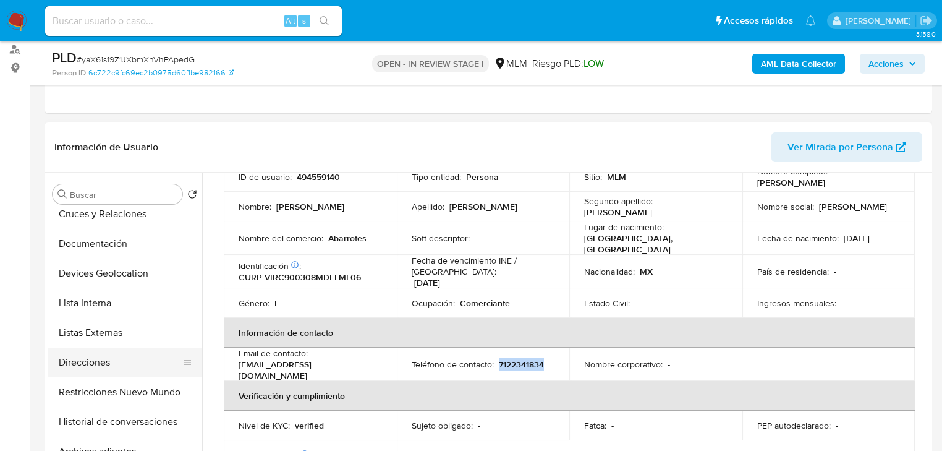
click at [106, 367] on button "Direcciones" at bounding box center [120, 362] width 145 height 30
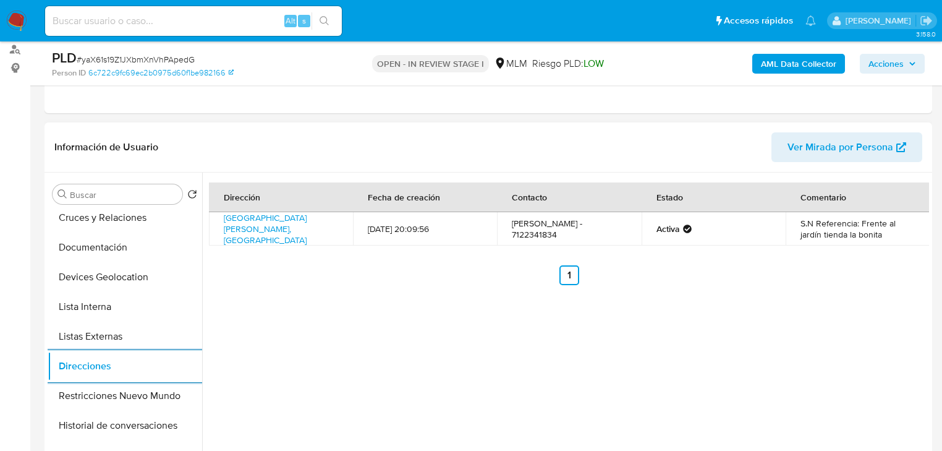
scroll to position [0, 0]
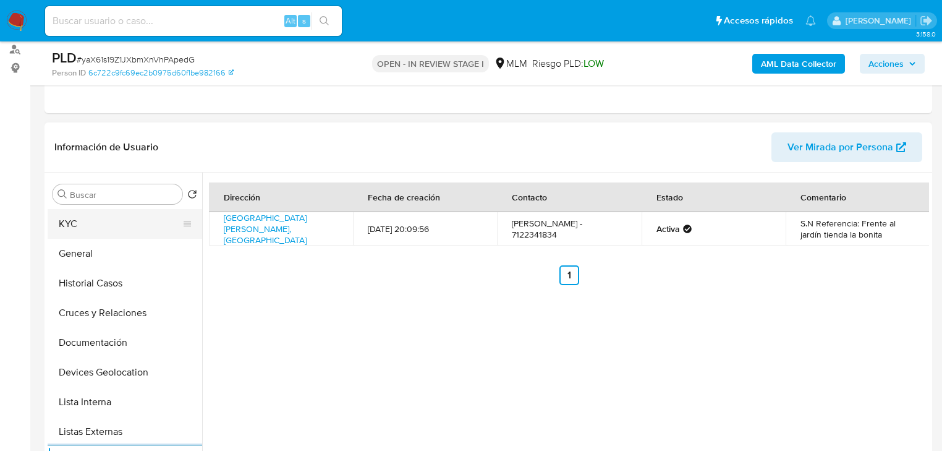
click at [94, 220] on button "KYC" at bounding box center [120, 224] width 145 height 30
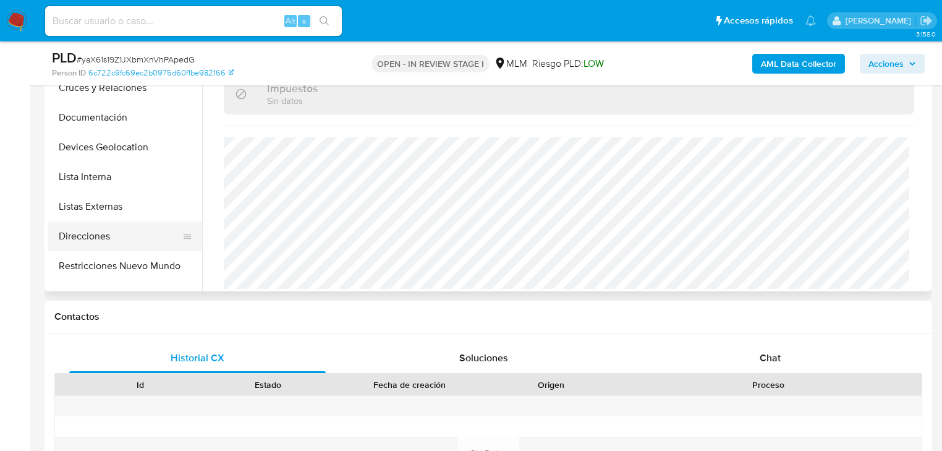
scroll to position [49, 0]
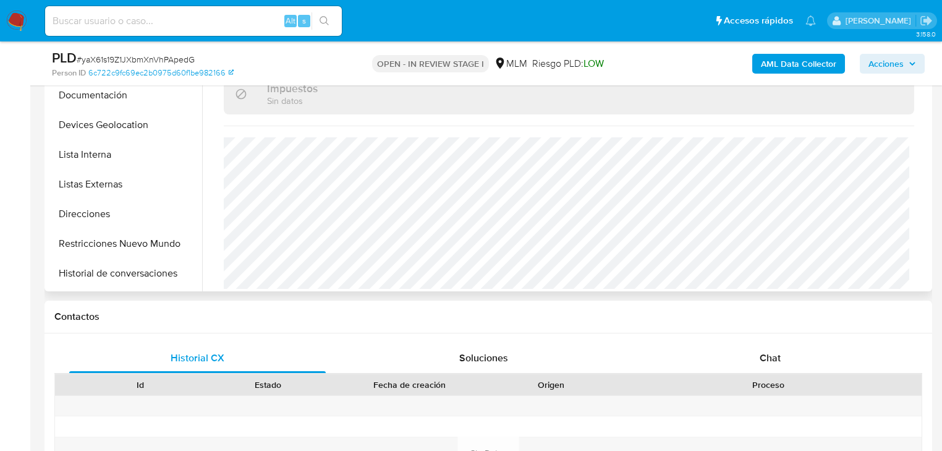
drag, startPoint x: 121, startPoint y: 205, endPoint x: 275, endPoint y: 215, distance: 154.9
click at [121, 205] on button "Direcciones" at bounding box center [125, 214] width 155 height 30
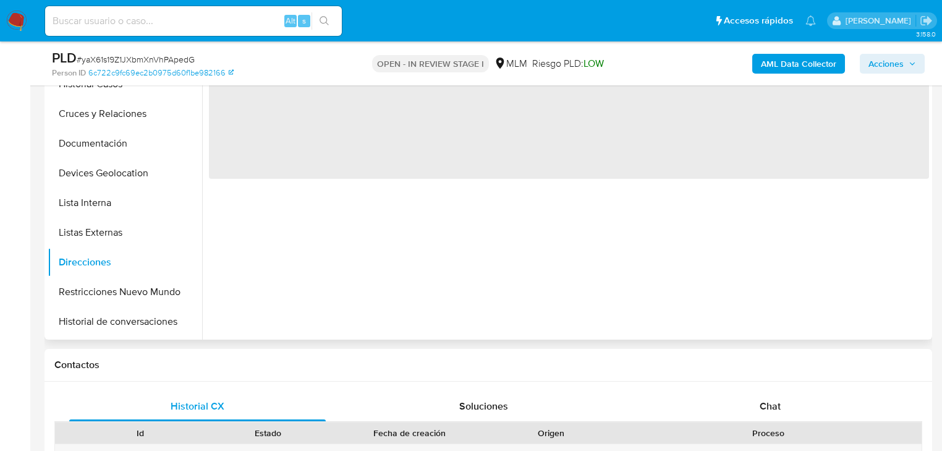
scroll to position [198, 0]
